Goal: Information Seeking & Learning: Learn about a topic

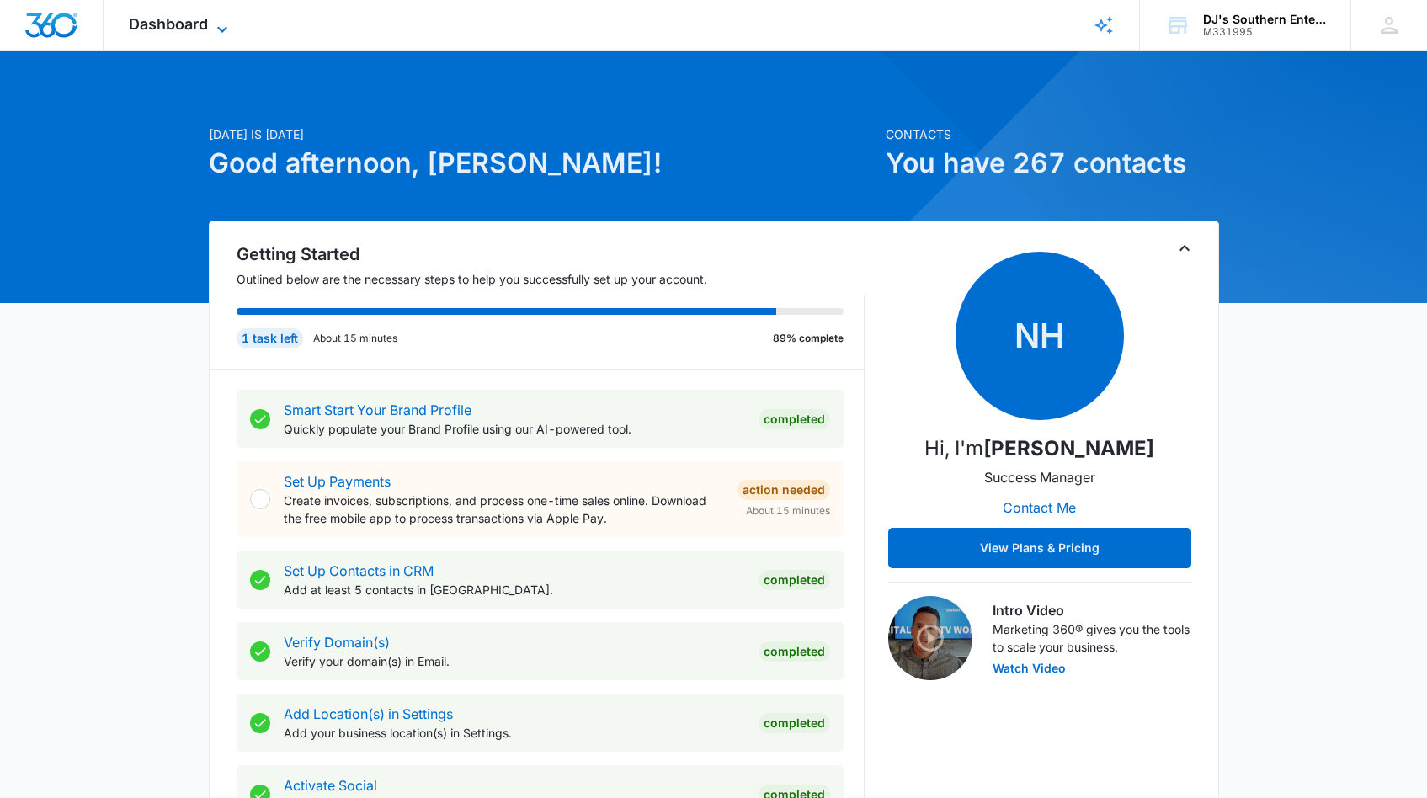
click at [221, 24] on icon at bounding box center [222, 29] width 20 height 20
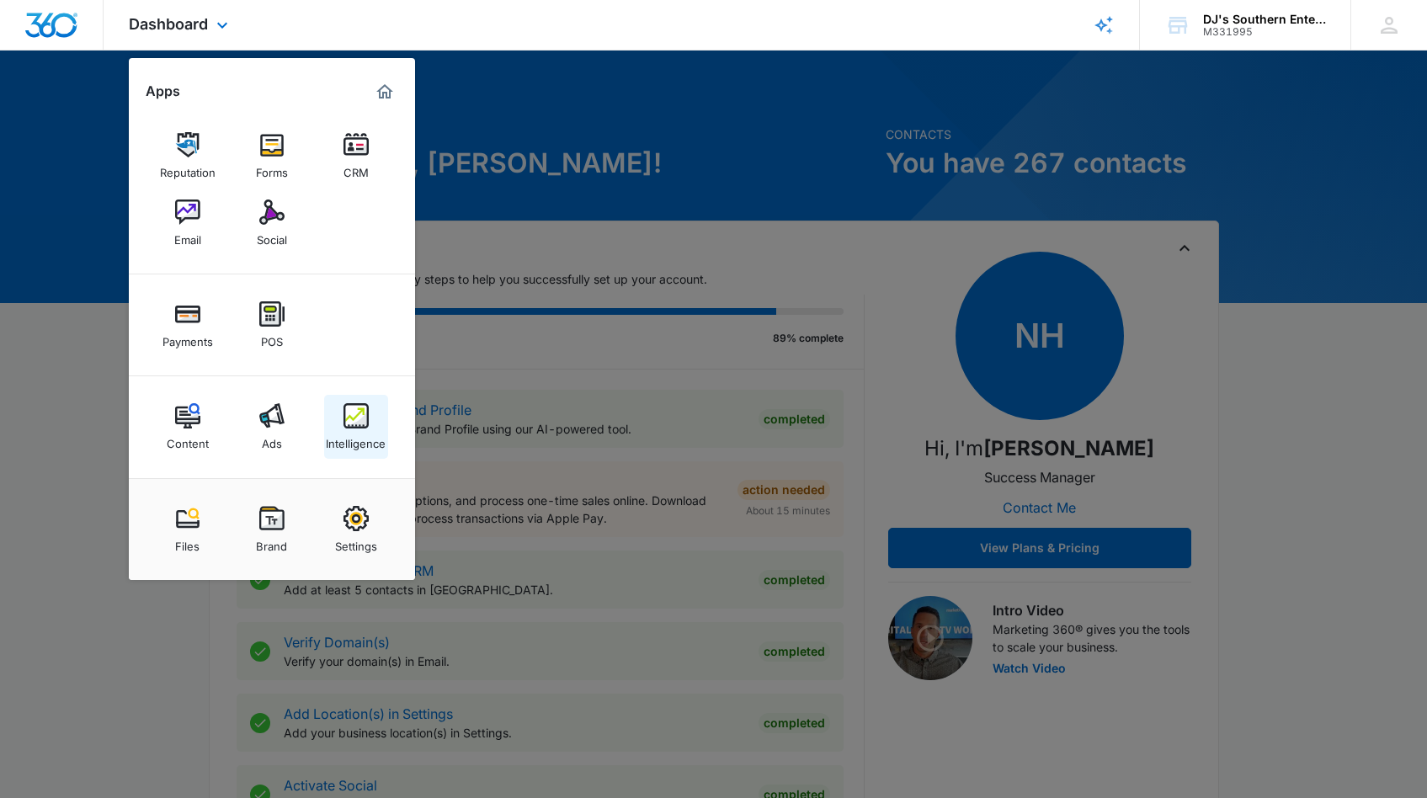
click at [379, 426] on link "Intelligence" at bounding box center [356, 427] width 64 height 64
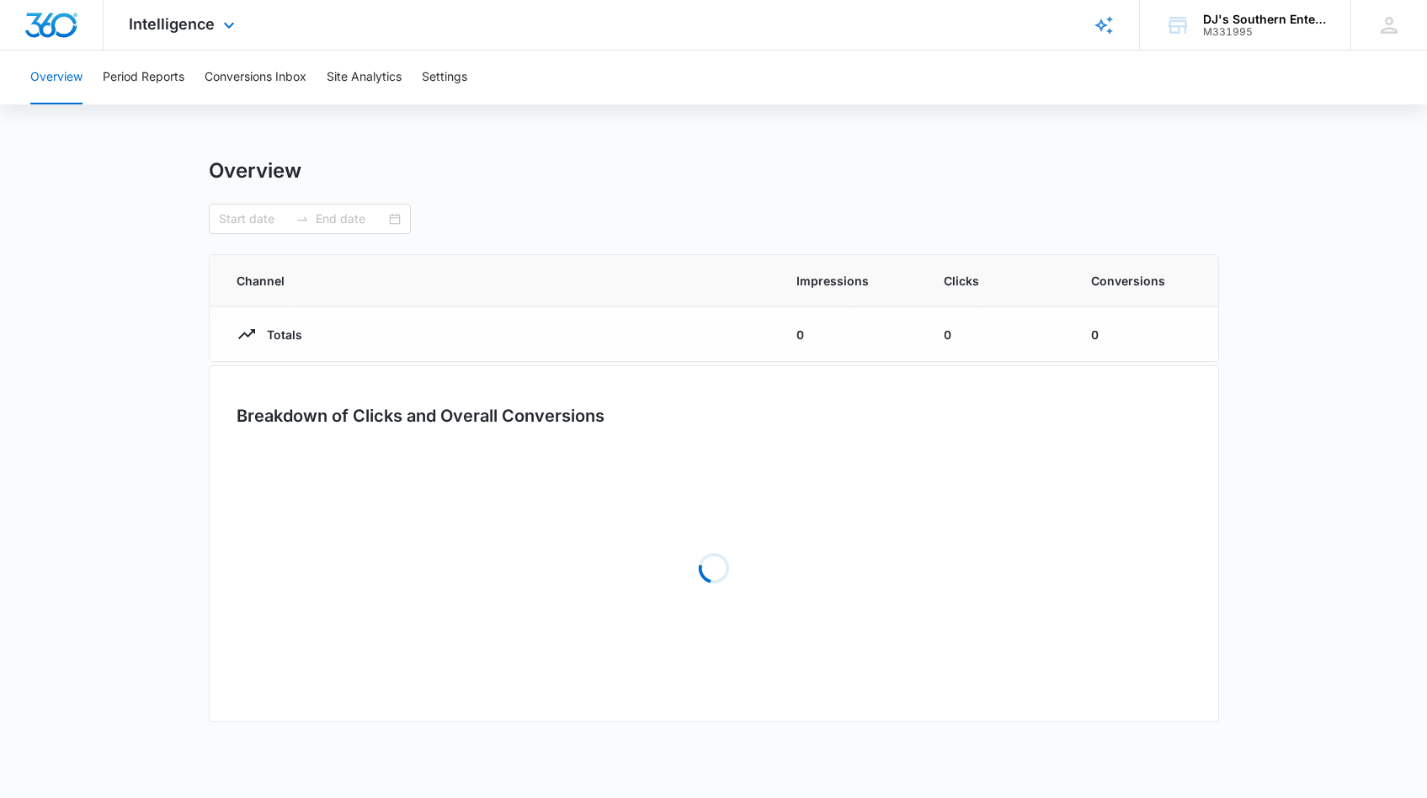
type input "09/07/2025"
type input "10/07/2025"
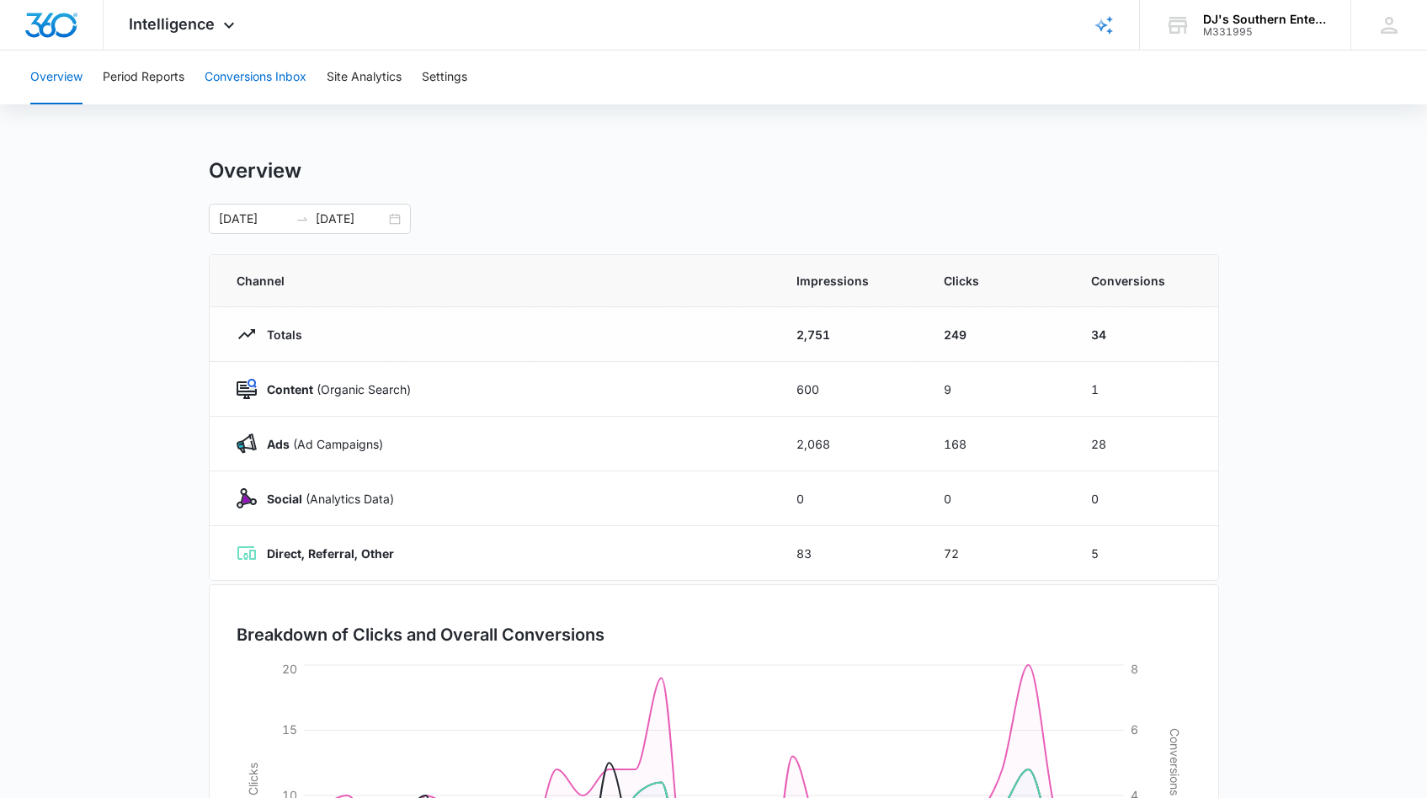
click at [259, 77] on button "Conversions Inbox" at bounding box center [256, 78] width 102 height 54
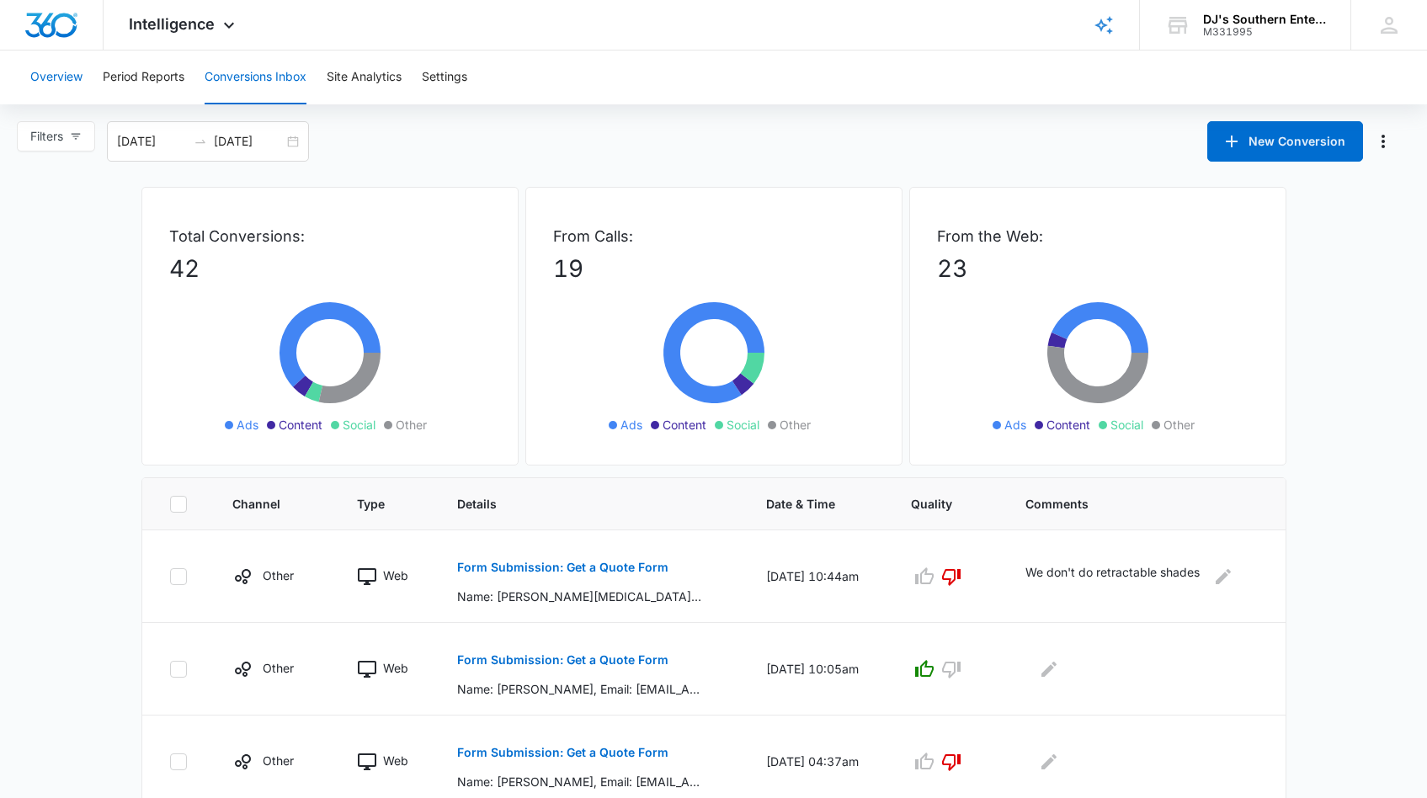
click at [40, 74] on button "Overview" at bounding box center [56, 78] width 52 height 54
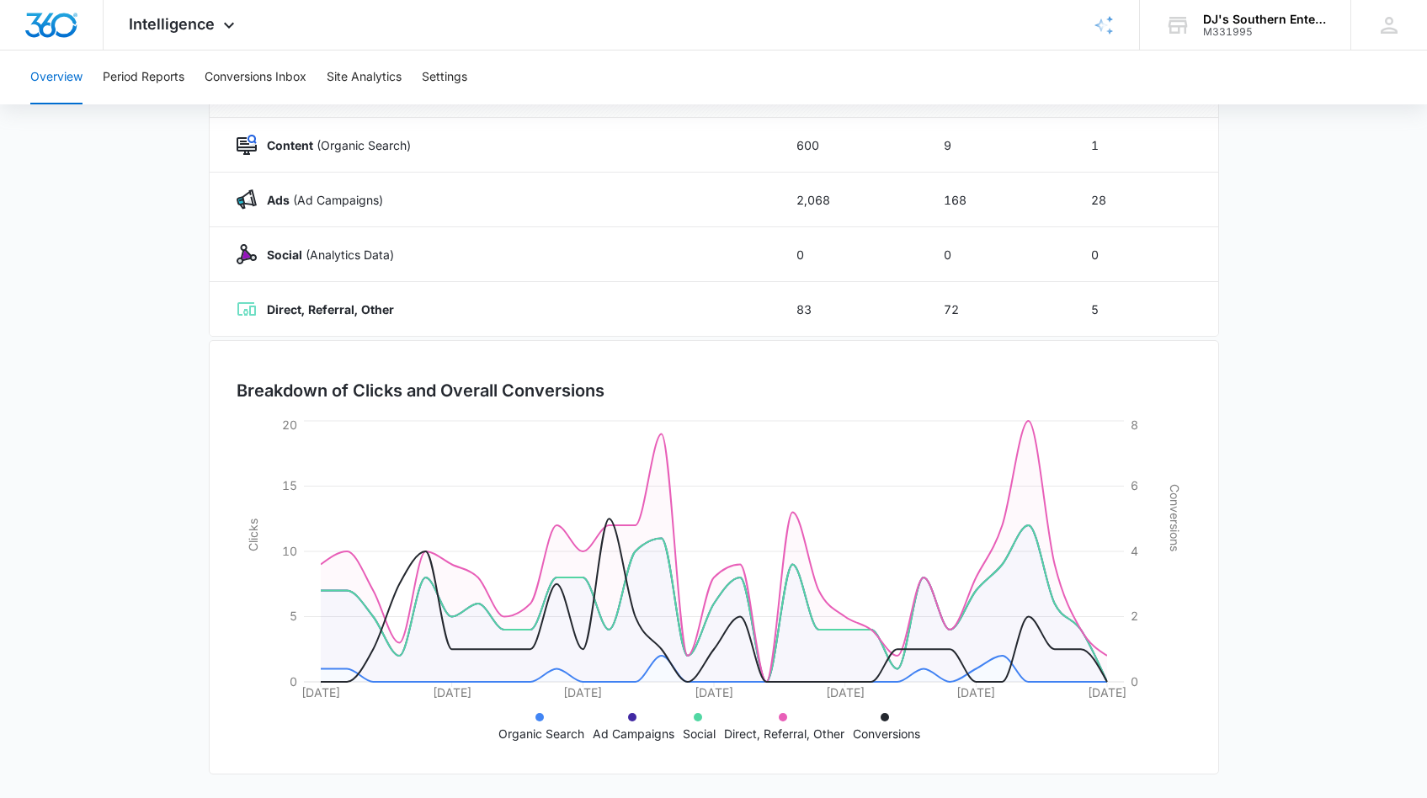
scroll to position [33, 0]
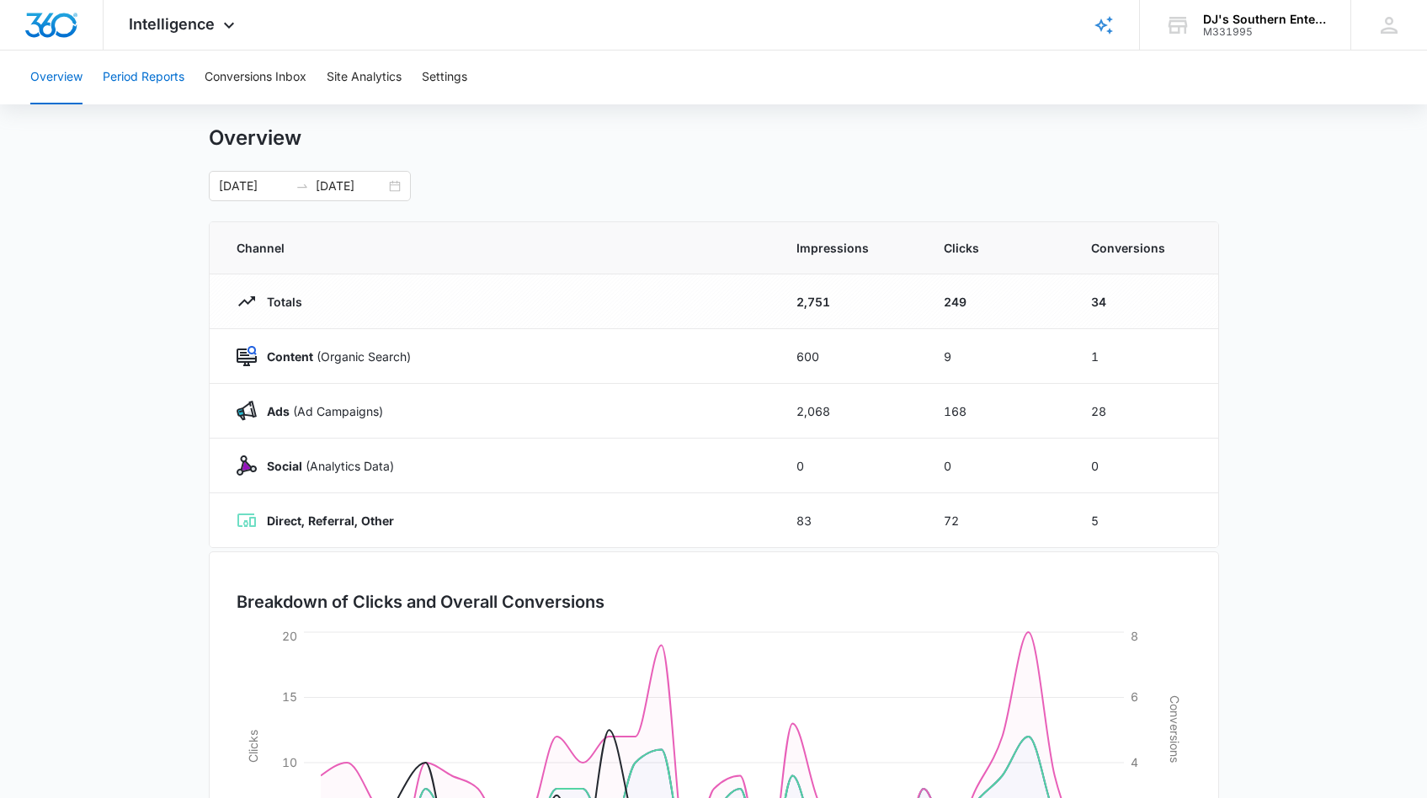
click at [152, 74] on button "Period Reports" at bounding box center [144, 78] width 82 height 54
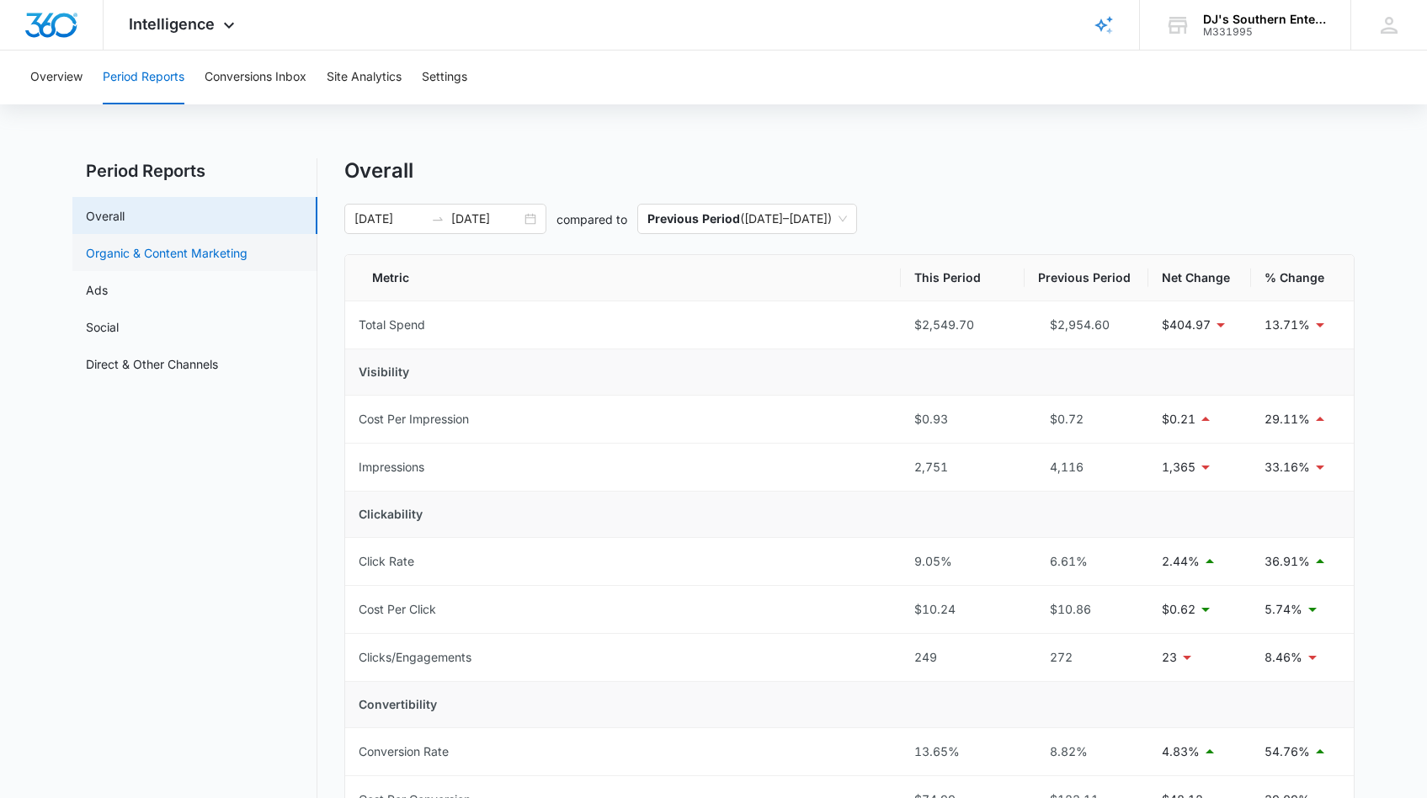
click at [202, 250] on link "Organic & Content Marketing" at bounding box center [167, 253] width 162 height 18
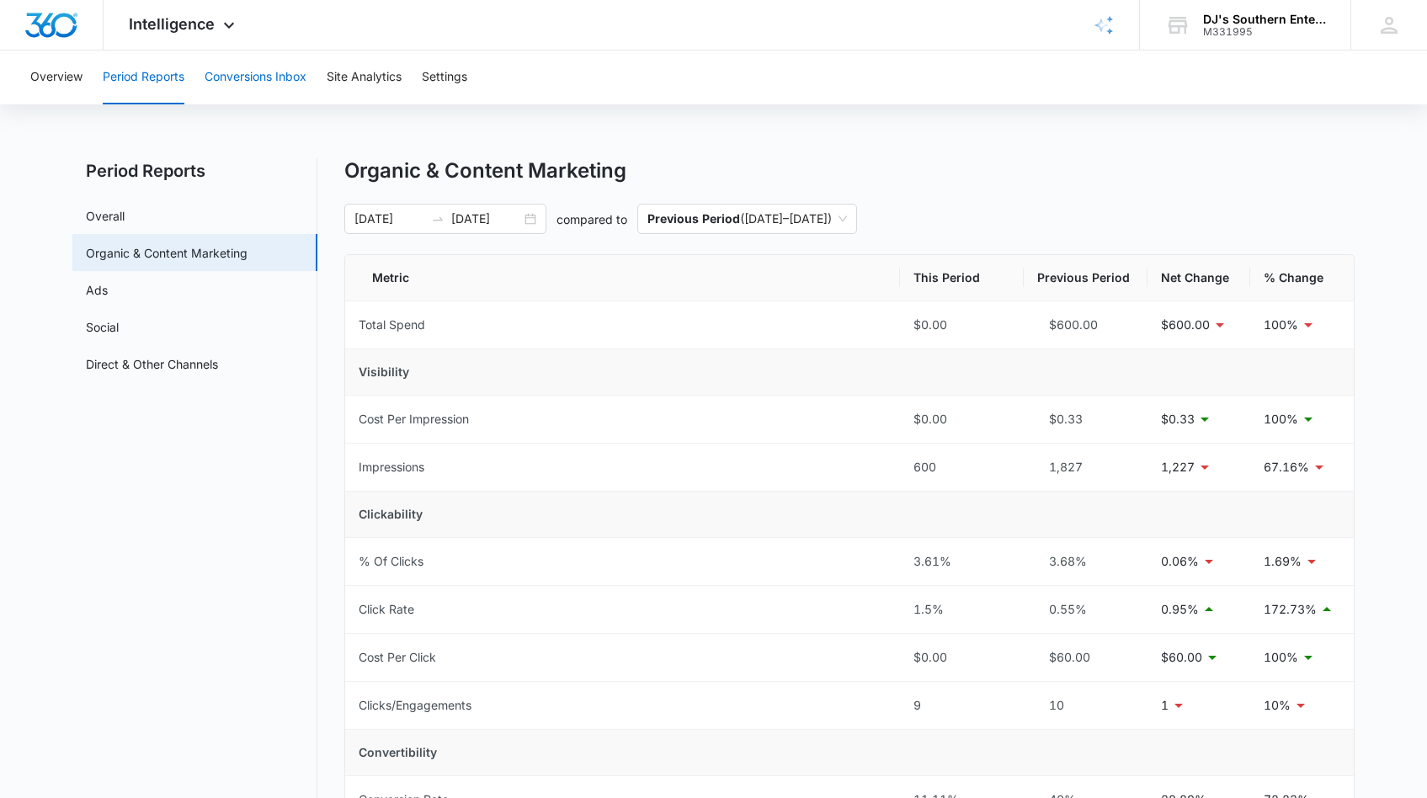
click at [252, 81] on button "Conversions Inbox" at bounding box center [256, 78] width 102 height 54
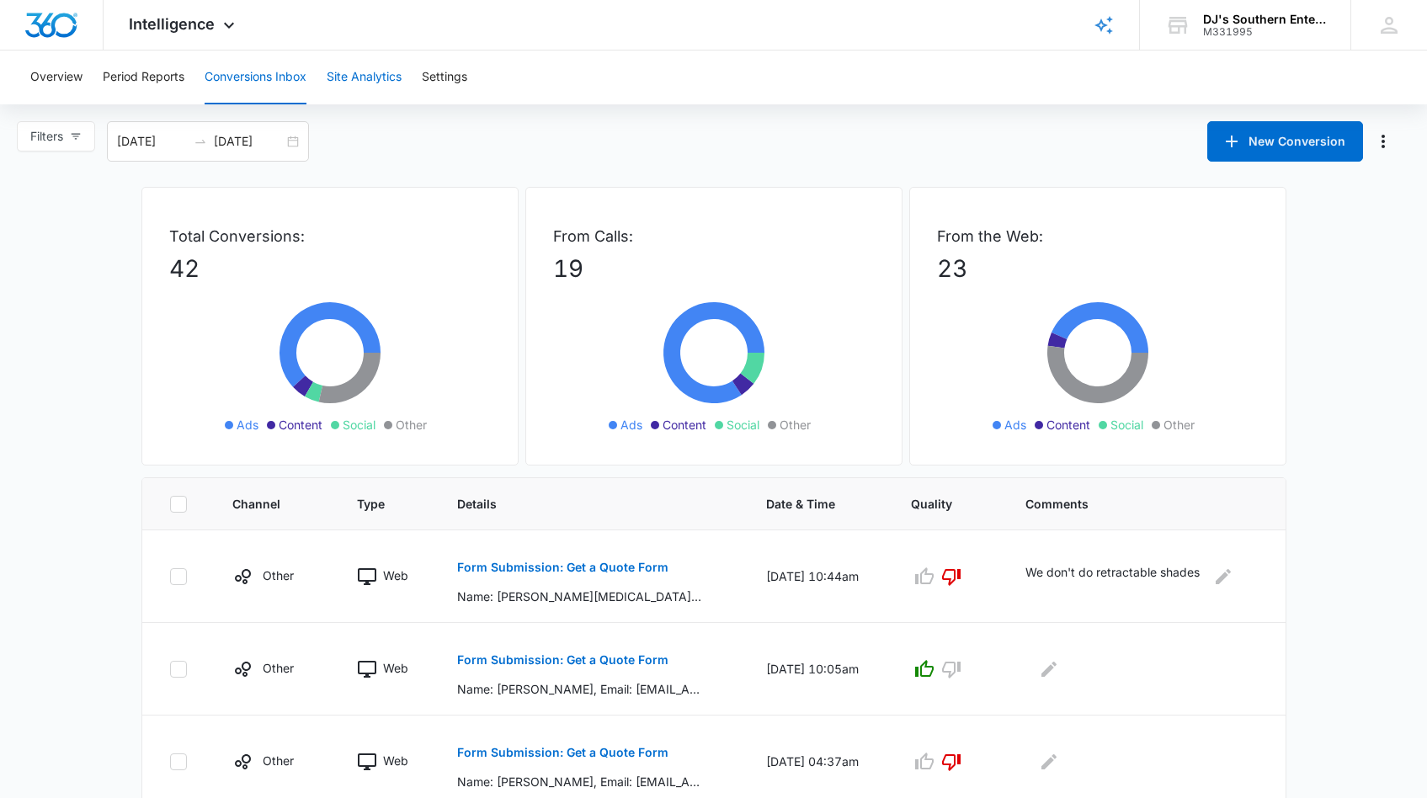
click at [350, 82] on button "Site Analytics" at bounding box center [364, 78] width 75 height 54
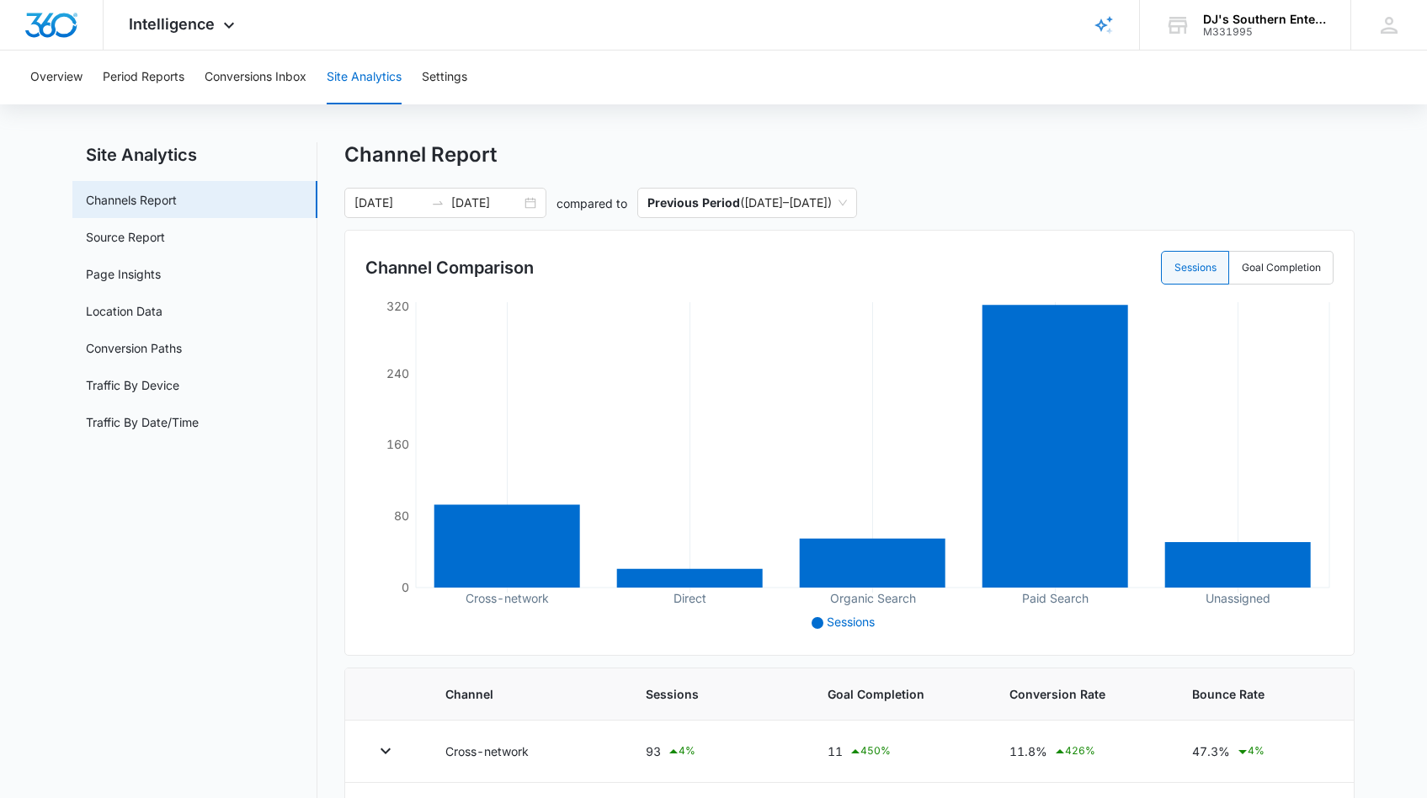
scroll to position [66, 0]
